Goal: Task Accomplishment & Management: Use online tool/utility

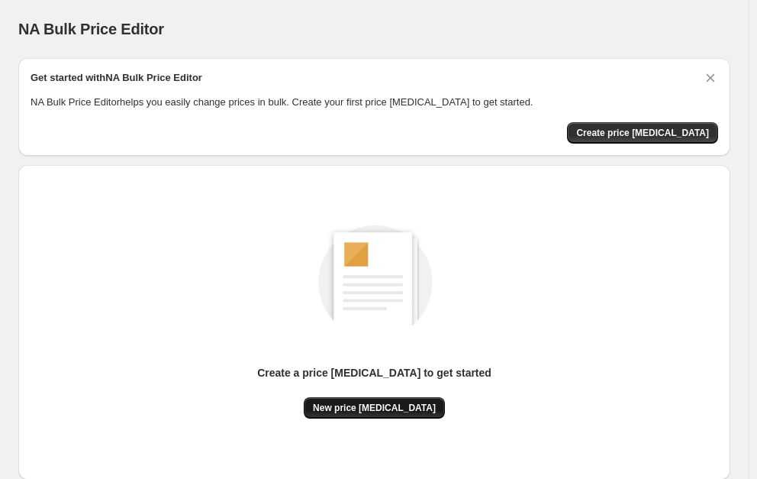
click at [405, 410] on span "New price change job" at bounding box center [374, 408] width 123 height 12
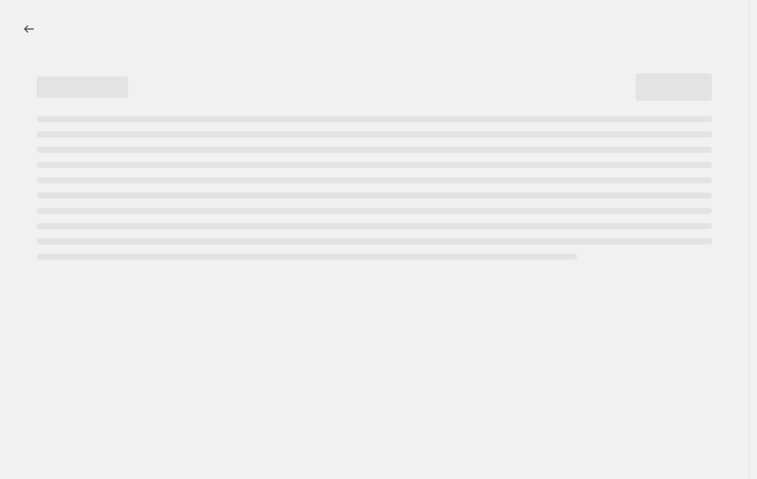
select select "percentage"
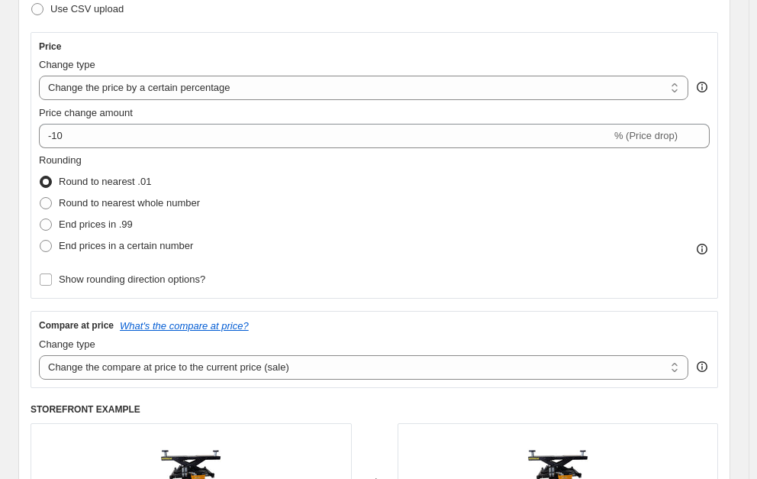
scroll to position [268, 0]
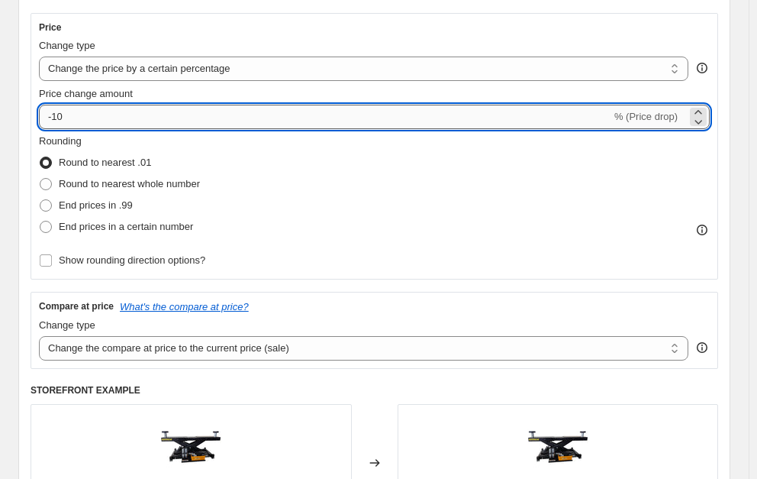
click at [65, 120] on input "-10" at bounding box center [325, 117] width 573 height 24
type input "-1"
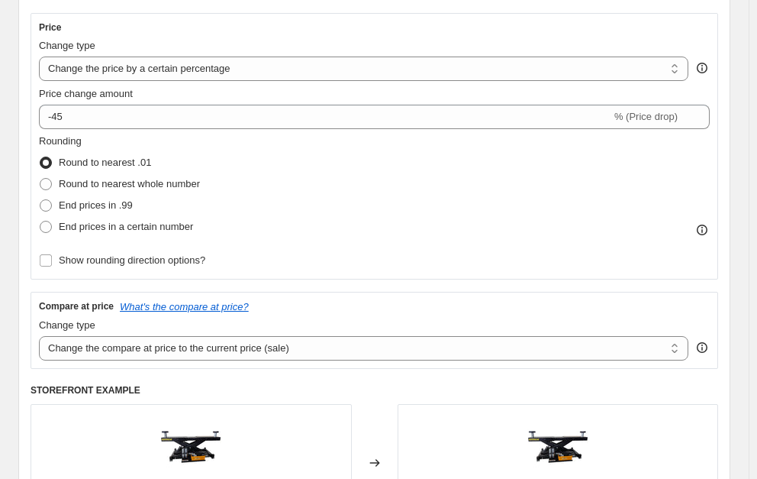
click at [388, 163] on div "Price Change type Change the price to a certain amount Change the price by a ce…" at bounding box center [375, 146] width 688 height 266
drag, startPoint x: 462, startPoint y: 145, endPoint x: 443, endPoint y: 144, distance: 19.1
copy div "1199"
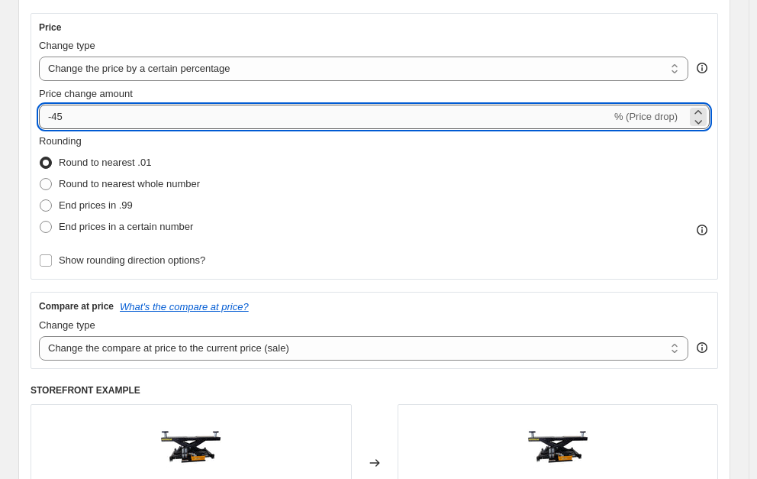
click at [145, 120] on input "-45" at bounding box center [325, 117] width 573 height 24
click at [281, 147] on div "Rounding Round to nearest .01 Round to nearest whole number End prices in .99 E…" at bounding box center [374, 186] width 671 height 104
click at [180, 118] on input "-4" at bounding box center [325, 117] width 573 height 24
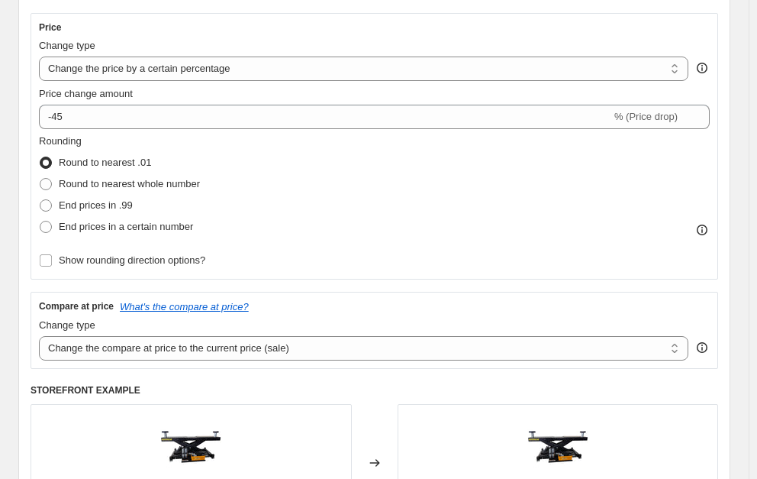
click at [372, 163] on div "Rounding Round to nearest .01 Round to nearest whole number End prices in .99 E…" at bounding box center [374, 186] width 671 height 104
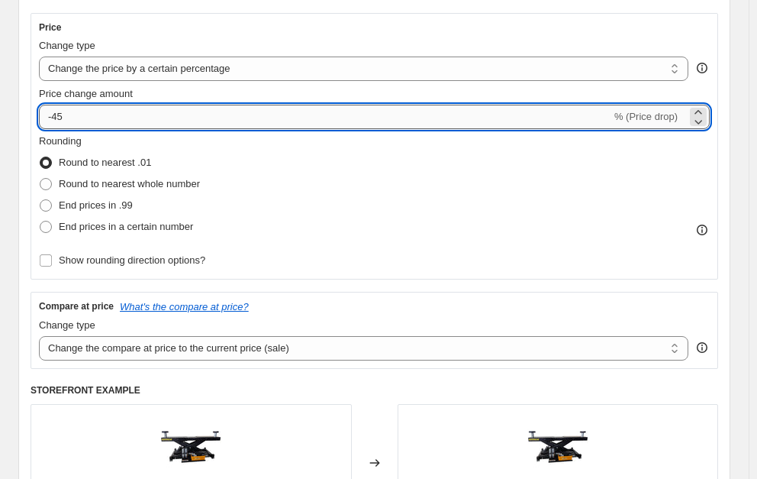
click at [243, 124] on input "-45" at bounding box center [325, 117] width 573 height 24
type input "-4"
click at [691, 128] on icon at bounding box center [698, 121] width 15 height 15
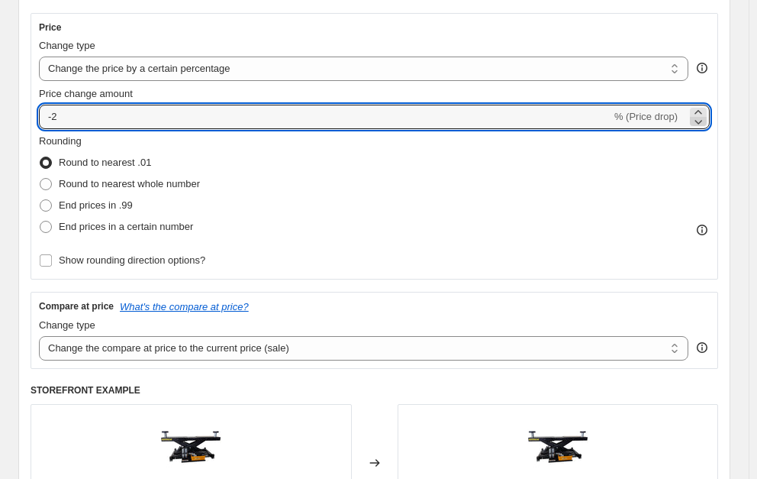
click at [691, 128] on icon at bounding box center [698, 121] width 15 height 15
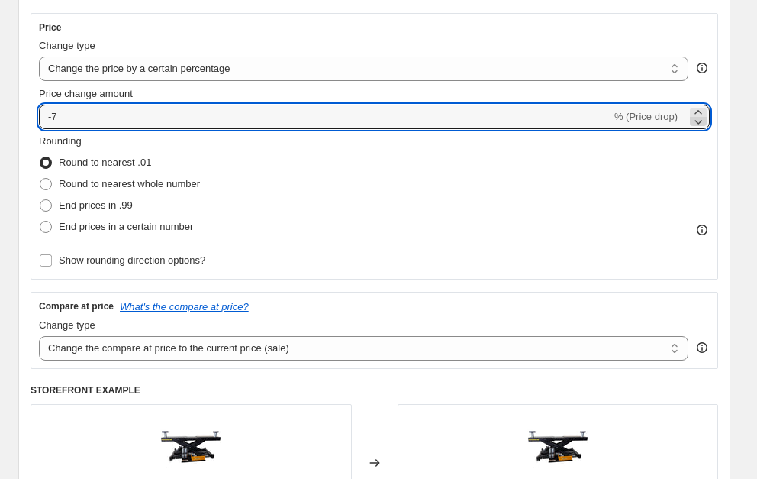
click at [691, 128] on icon at bounding box center [698, 121] width 15 height 15
drag, startPoint x: 78, startPoint y: 116, endPoint x: 57, endPoint y: 118, distance: 20.7
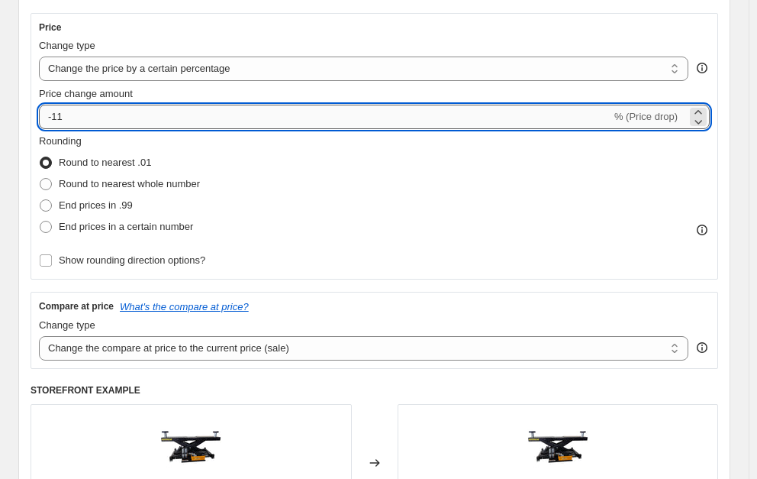
click at [57, 118] on input "-11" at bounding box center [325, 117] width 573 height 24
type input "-6"
click at [35, 101] on div "Price Change type Change the price to a certain amount Change the price by a ce…" at bounding box center [375, 146] width 688 height 266
click at [61, 120] on input "-50" at bounding box center [325, 117] width 573 height 24
type input "-5"
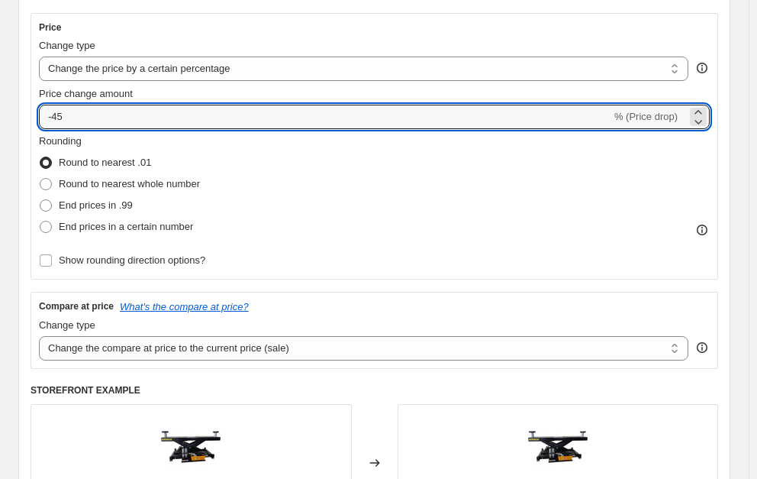
type input "-45"
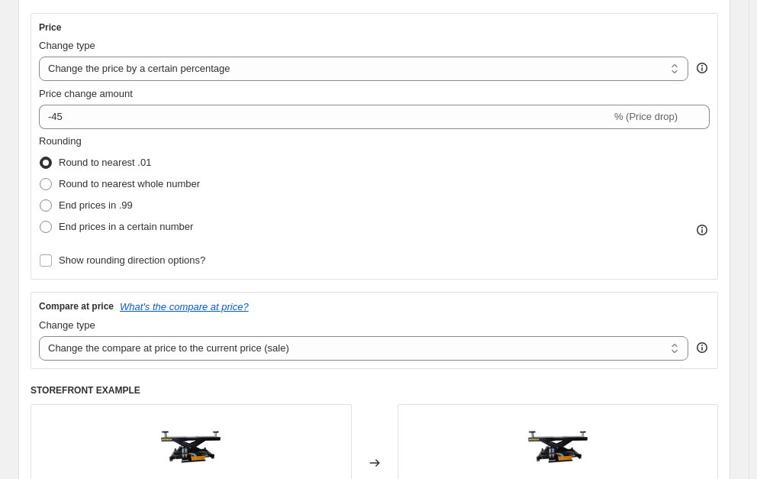
click at [31, 108] on div "Price Change type Change the price to a certain amount Change the price by a ce…" at bounding box center [375, 146] width 688 height 266
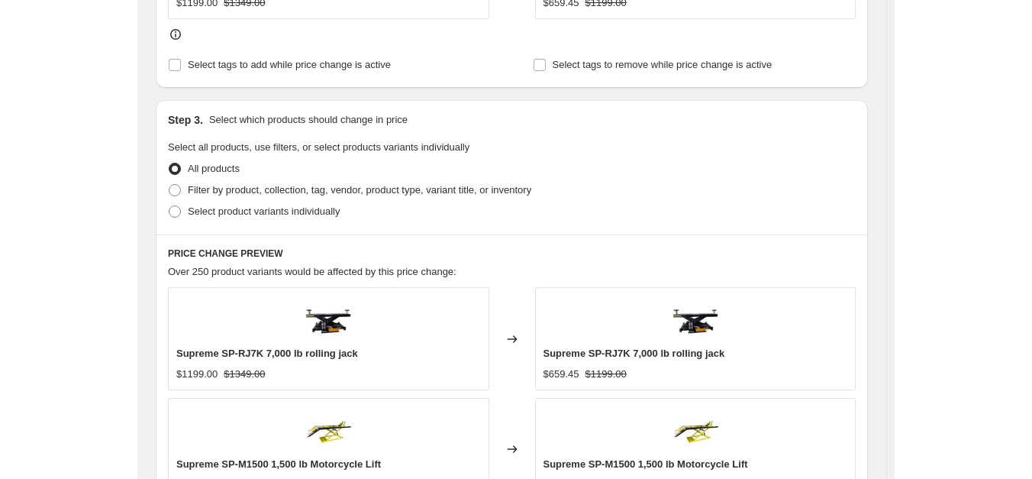
scroll to position [770, 0]
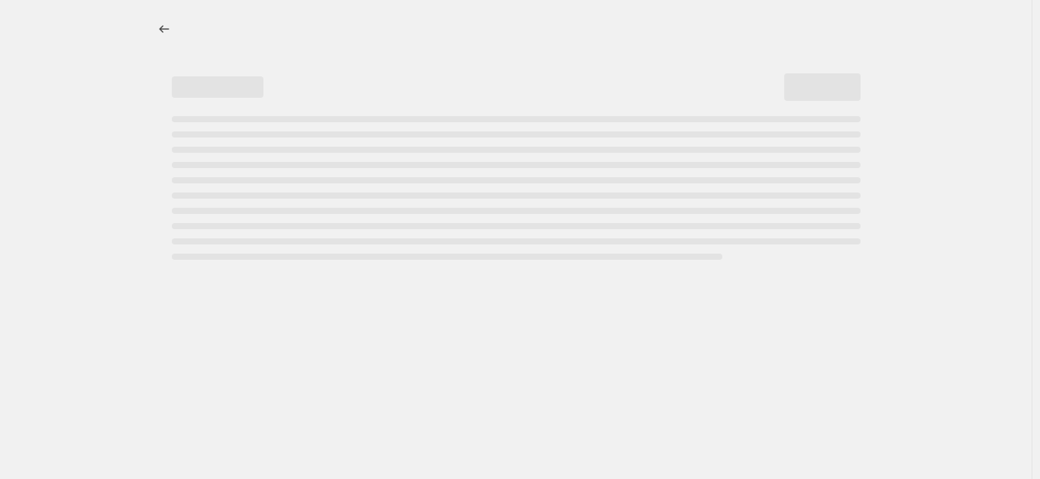
select select "percentage"
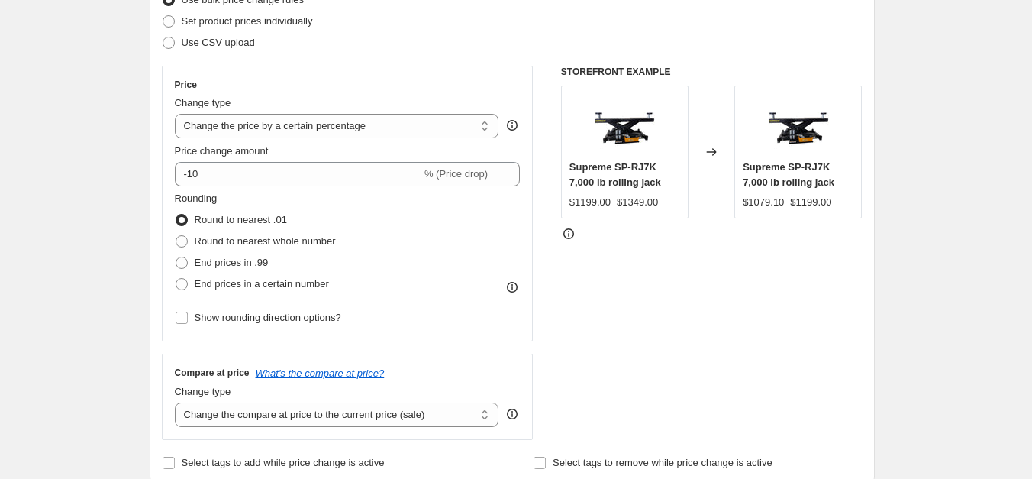
scroll to position [221, 0]
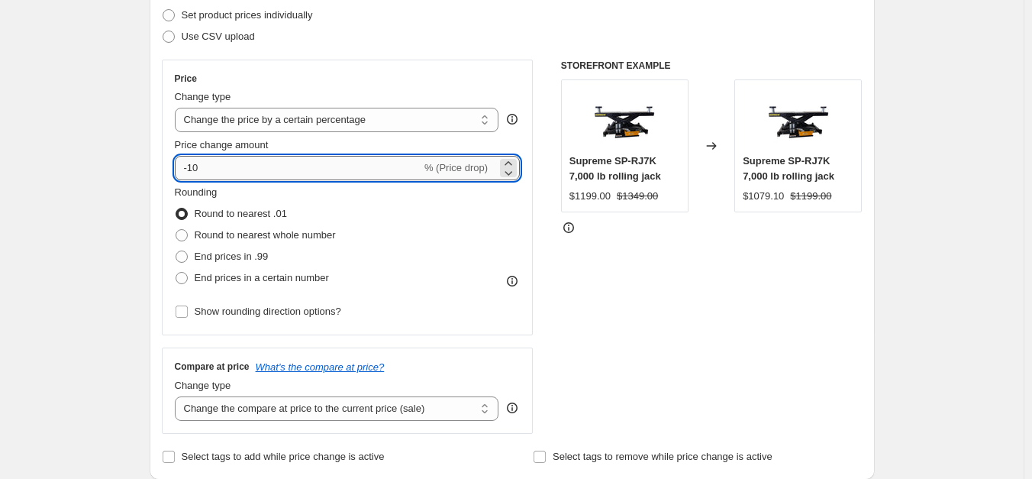
click at [247, 166] on input "-10" at bounding box center [298, 168] width 247 height 24
type input "-1"
type input "-5"
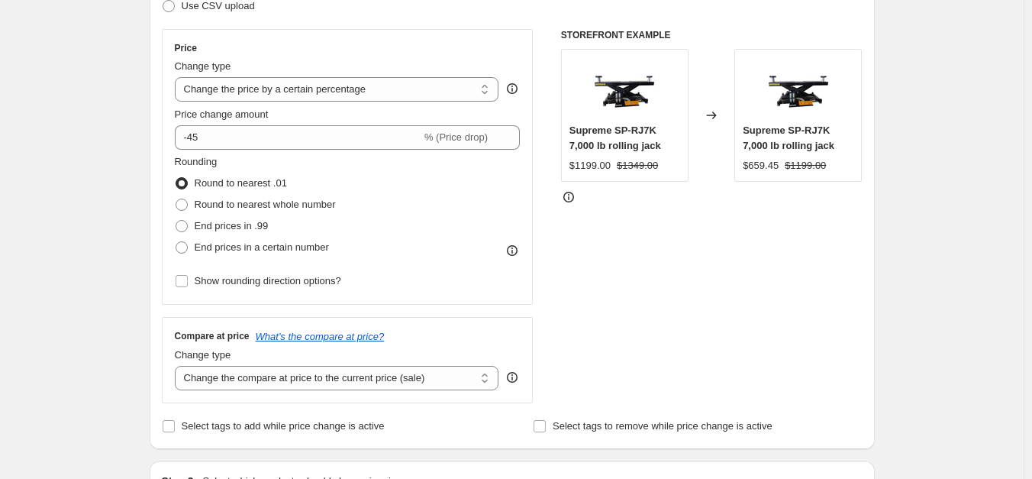
scroll to position [234, 0]
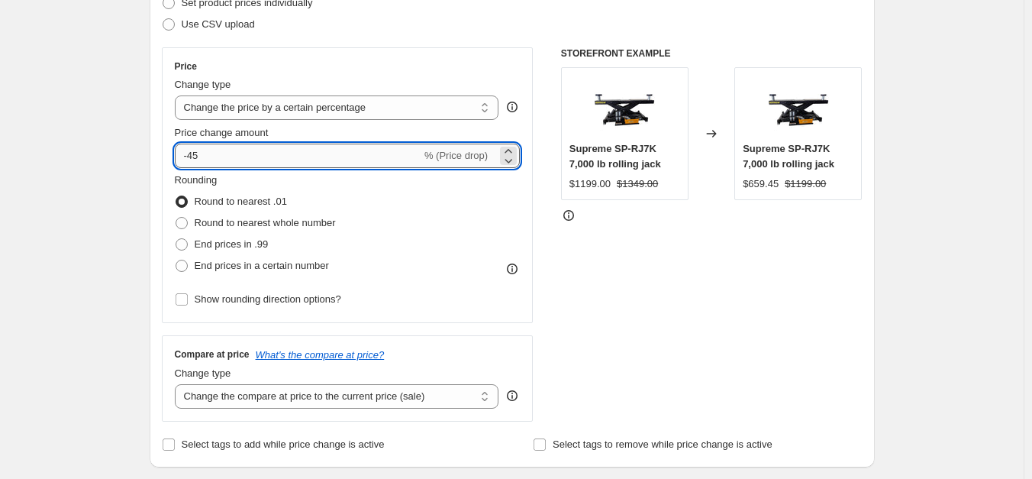
click at [197, 155] on input "-45" at bounding box center [298, 156] width 247 height 24
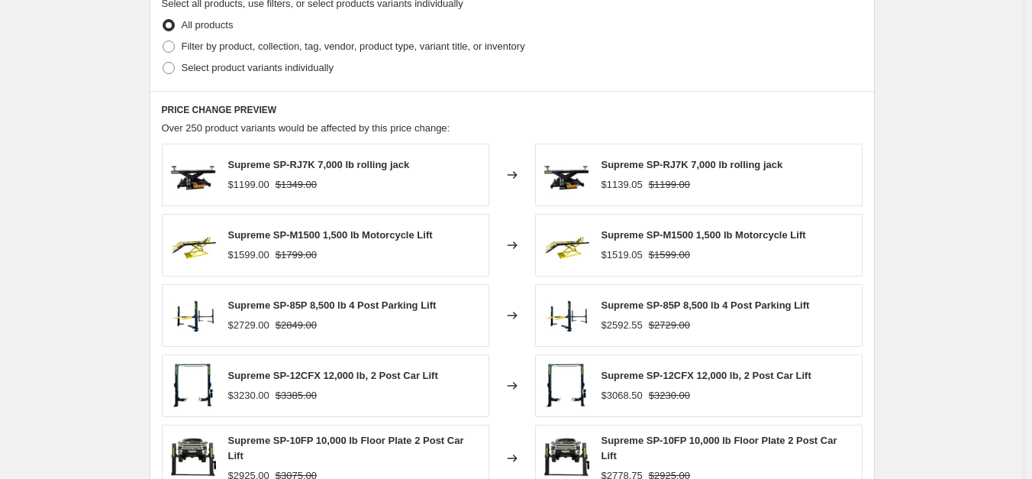
scroll to position [883, 0]
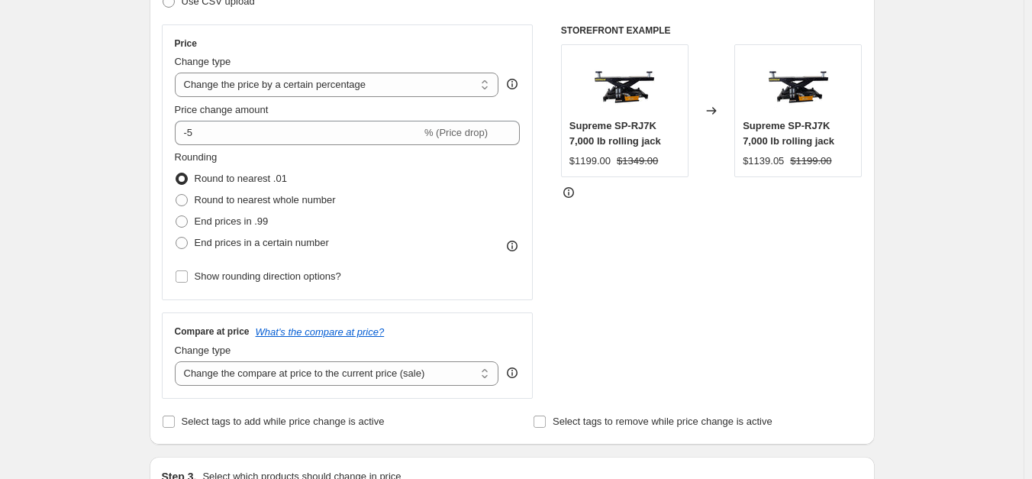
scroll to position [253, 0]
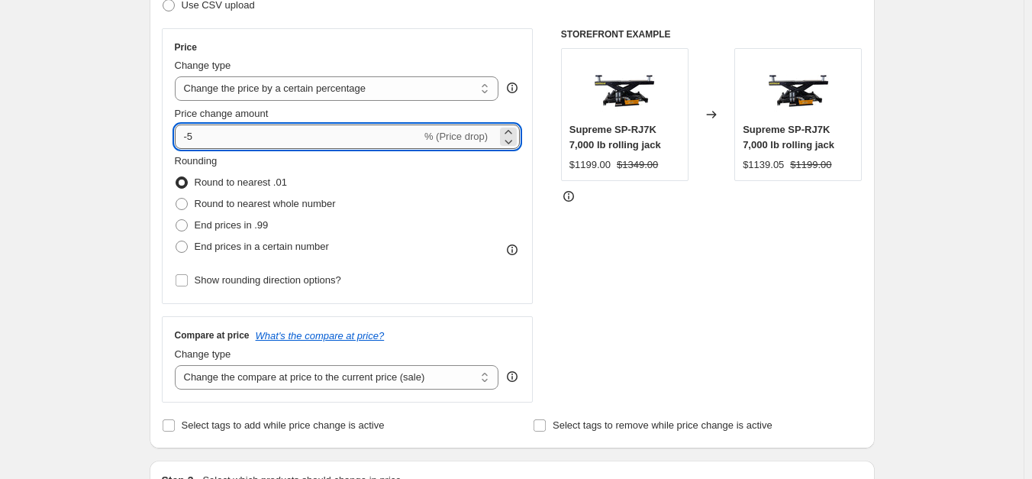
click at [230, 132] on input "-5" at bounding box center [298, 136] width 247 height 24
type input "-50"
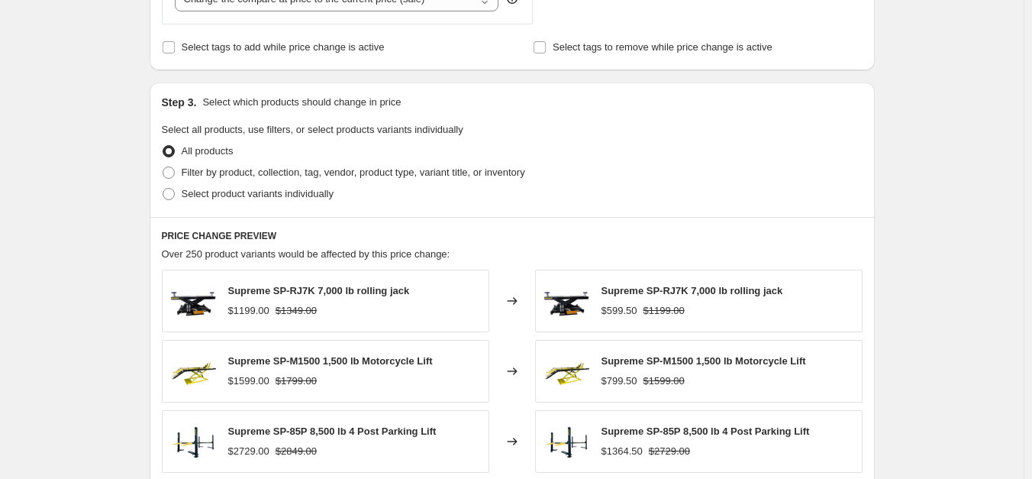
scroll to position [1046, 0]
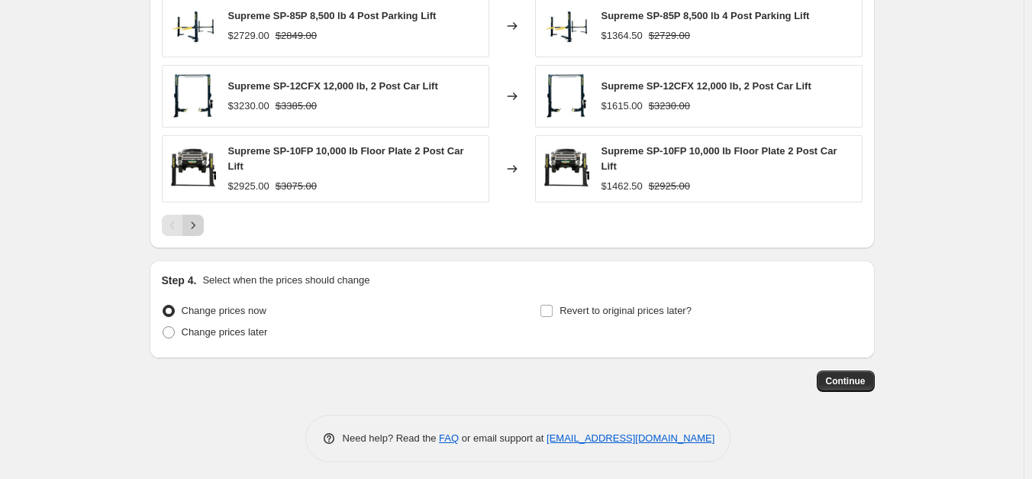
click at [195, 220] on icon "Next" at bounding box center [193, 225] width 15 height 15
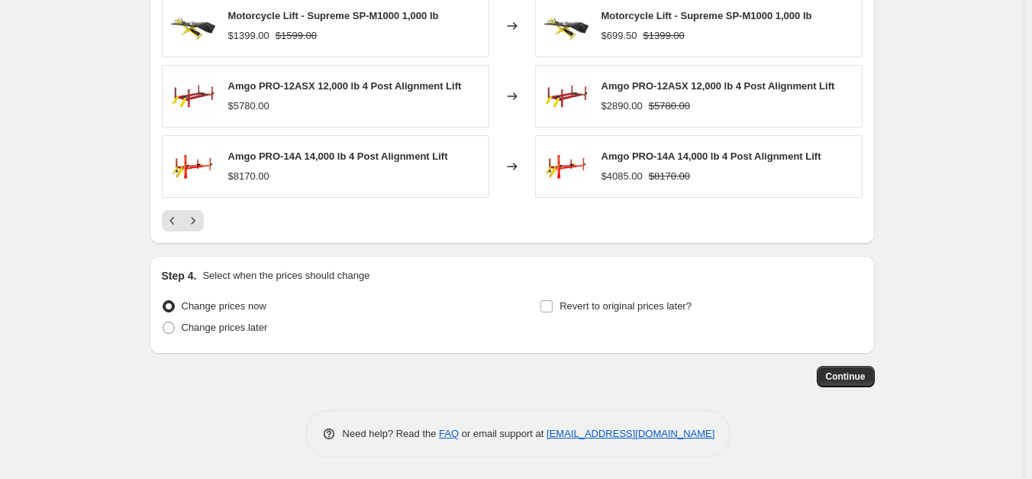
drag, startPoint x: 1012, startPoint y: 379, endPoint x: 1014, endPoint y: 371, distance: 7.8
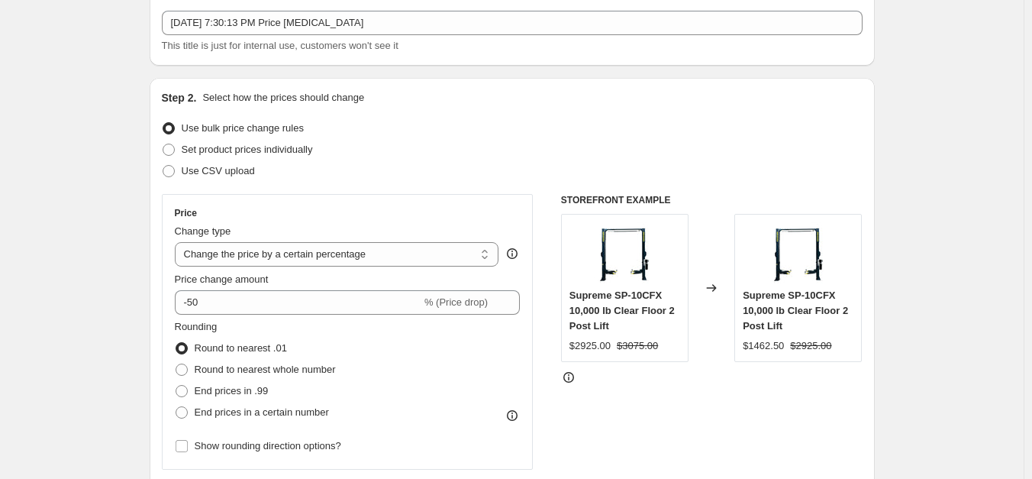
scroll to position [89, 0]
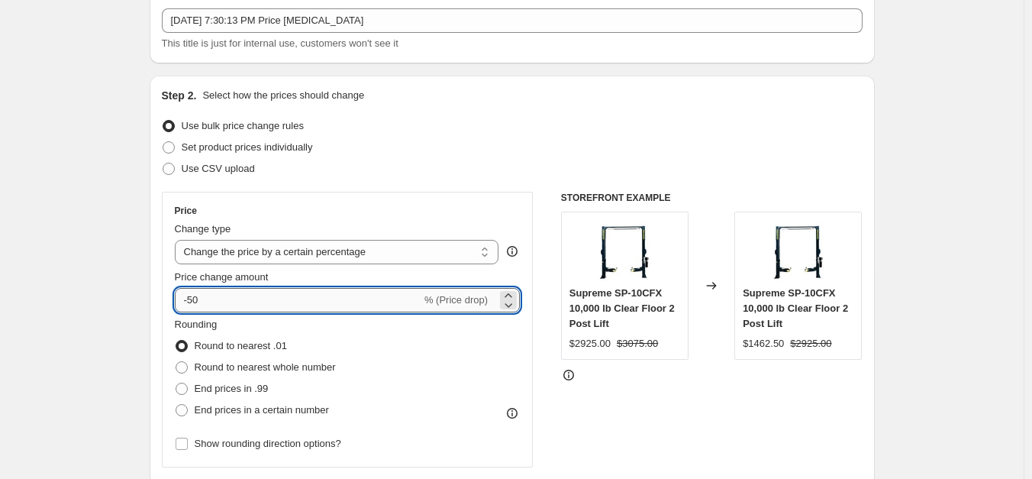
drag, startPoint x: 192, startPoint y: 294, endPoint x: 266, endPoint y: 298, distance: 74.9
click at [266, 298] on input "-50" at bounding box center [298, 300] width 247 height 24
type input "-45"
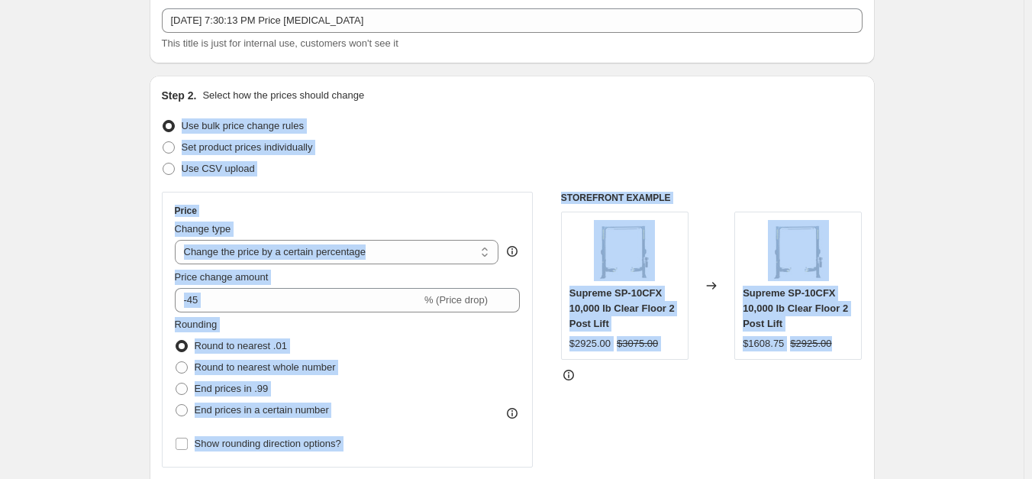
drag, startPoint x: 1031, startPoint y: 78, endPoint x: 1021, endPoint y: 360, distance: 282.7
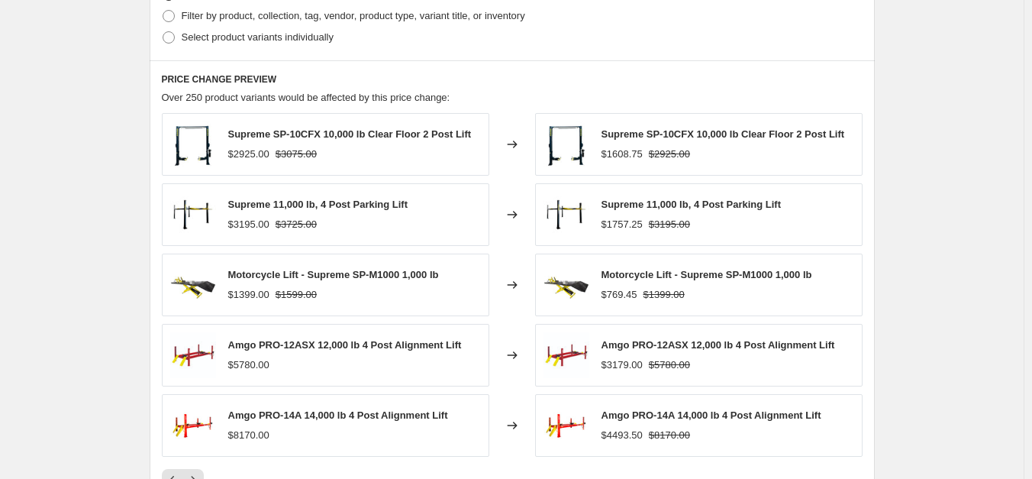
scroll to position [1046, 0]
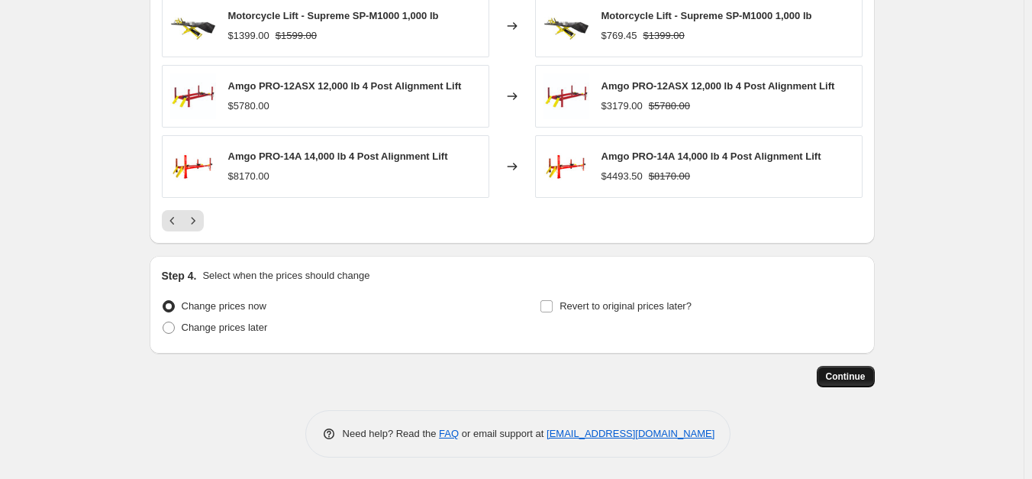
click at [847, 376] on span "Continue" at bounding box center [846, 376] width 40 height 12
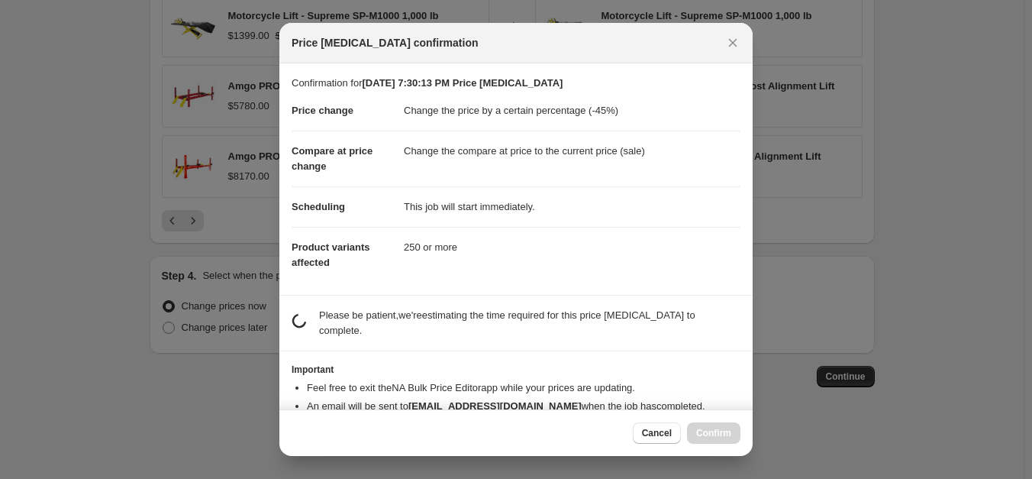
scroll to position [25, 0]
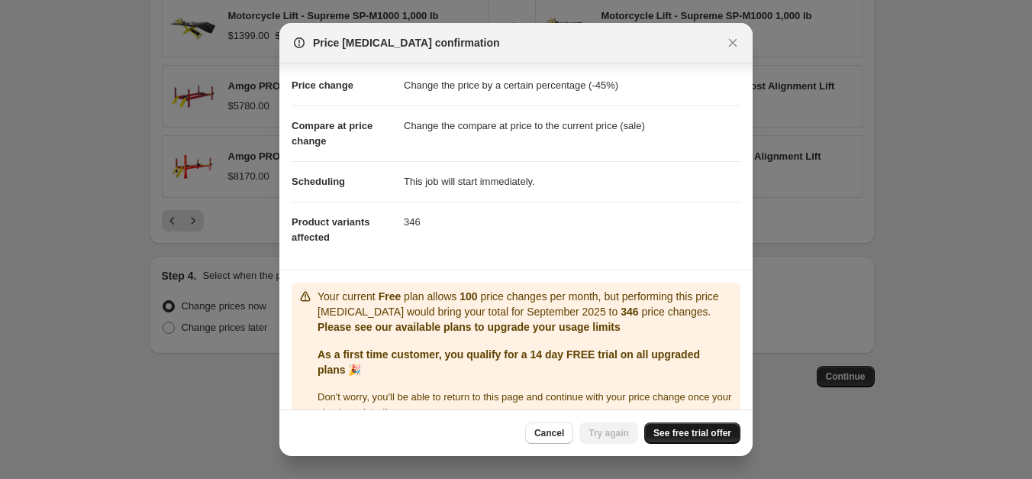
click at [685, 437] on span "See free trial offer" at bounding box center [693, 433] width 78 height 12
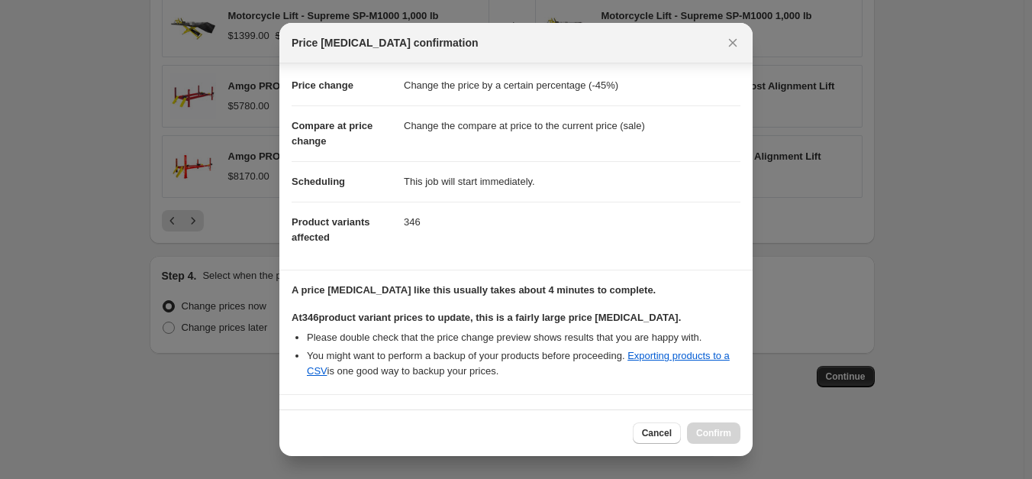
scroll to position [246, 0]
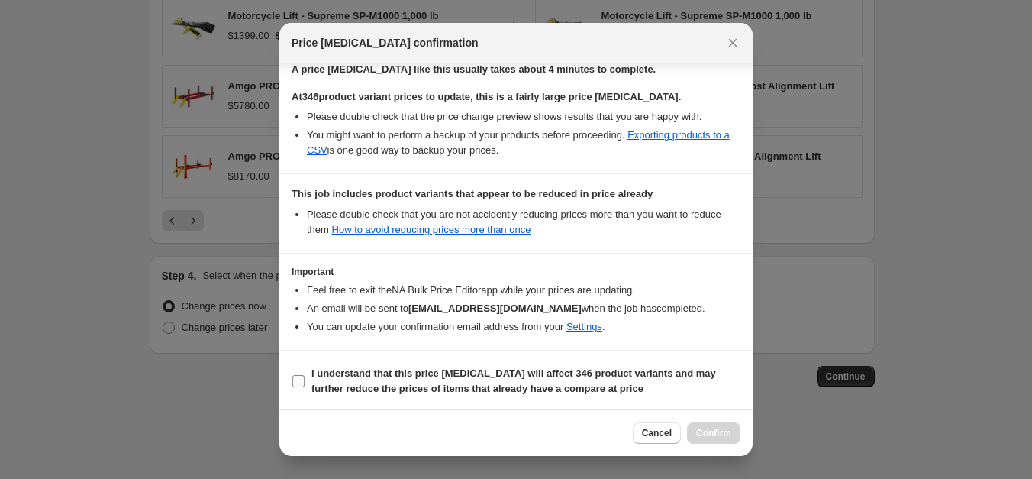
click at [379, 368] on b "I understand that this price [MEDICAL_DATA] will affect 346 product variants an…" at bounding box center [514, 380] width 405 height 27
click at [305, 375] on input "I understand that this price [MEDICAL_DATA] will affect 346 product variants an…" at bounding box center [298, 381] width 12 height 12
checkbox input "true"
click at [702, 429] on span "Confirm" at bounding box center [713, 433] width 35 height 12
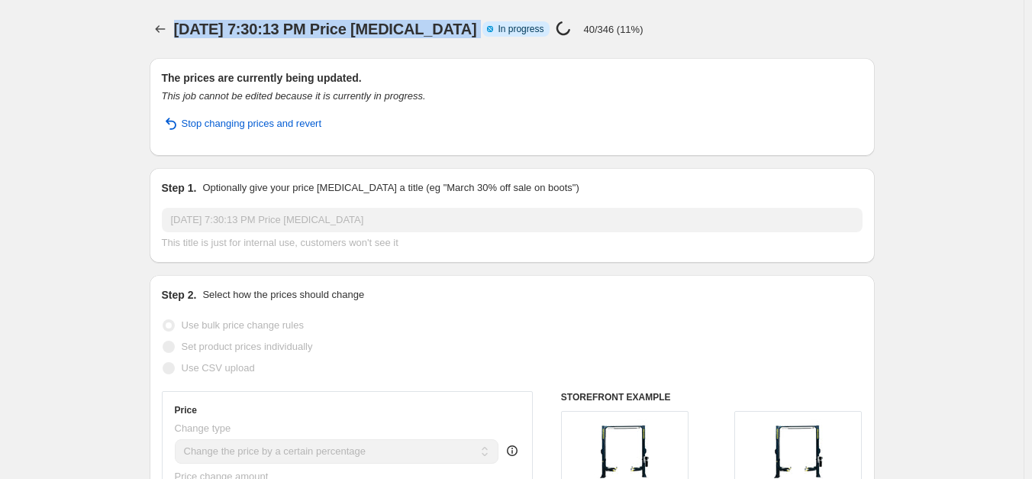
copy span "[DATE] 7:30:13 PM Price [MEDICAL_DATA]"
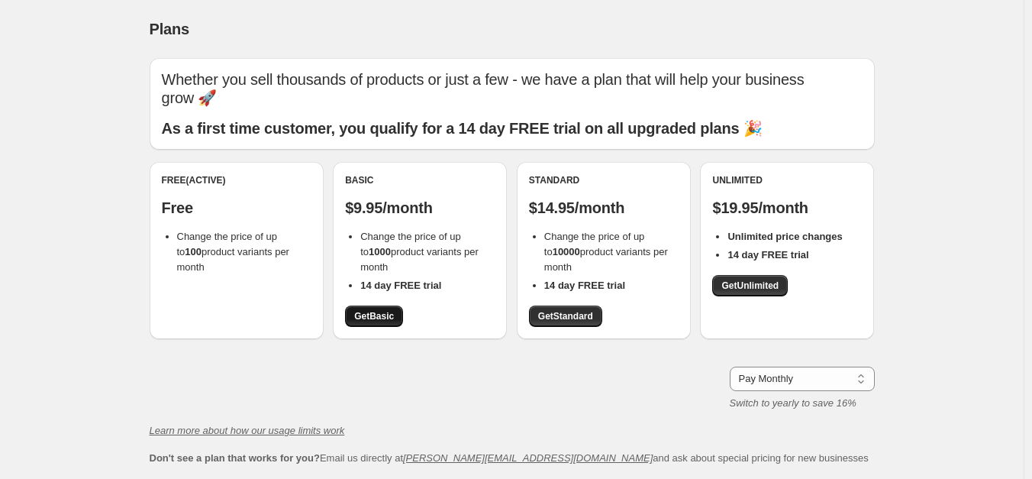
click at [394, 312] on span "Get Basic" at bounding box center [374, 316] width 40 height 12
